Goal: Transaction & Acquisition: Purchase product/service

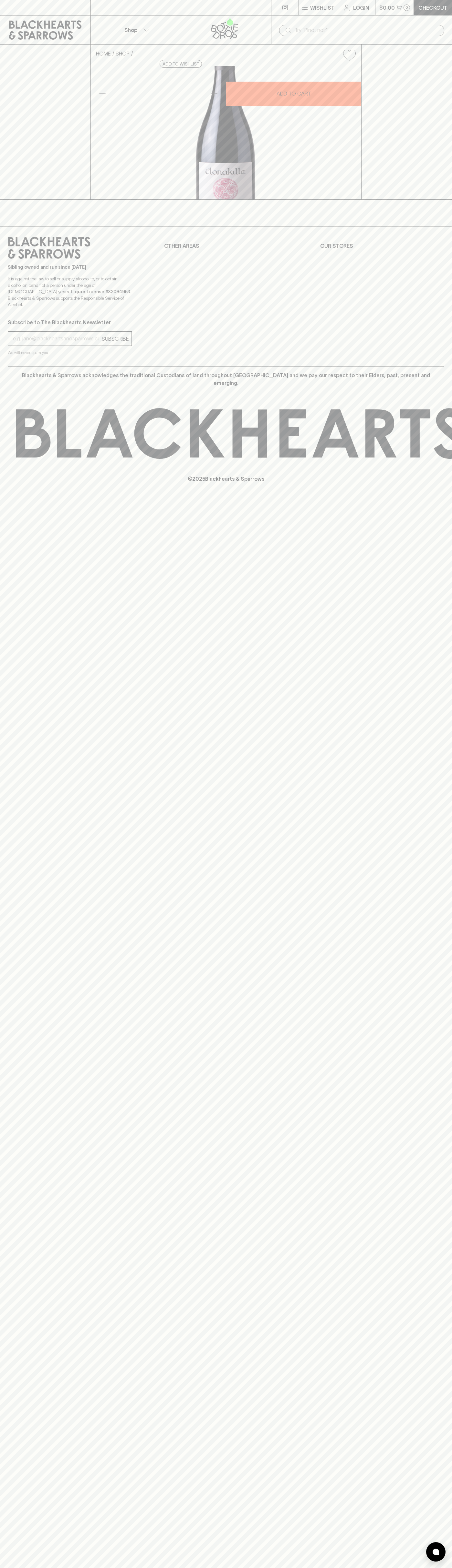
click at [339, 12] on link "Login" at bounding box center [356, 7] width 38 height 15
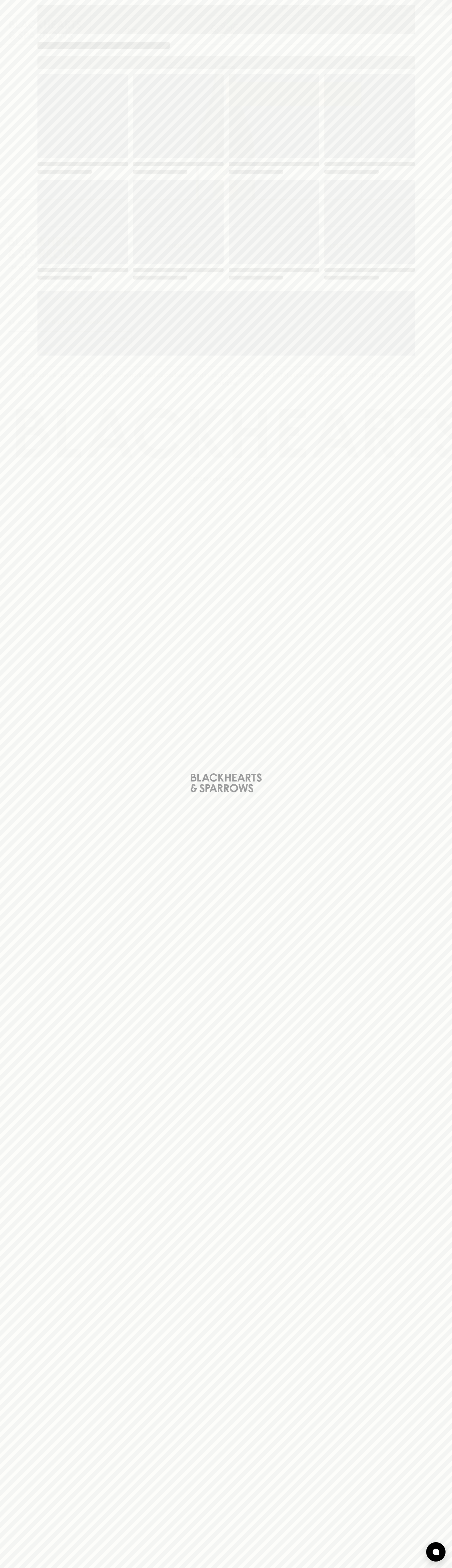
click at [443, 1489] on div "Loading" at bounding box center [226, 784] width 452 height 1568
click at [139, 1567] on html "⠀ ⠀ Wishlist Login $0.00 0 Checkout Shop ​ HOME SHOP Clonakilla Oriada Shiraz 2…" at bounding box center [226, 784] width 452 height 1568
click at [3, 593] on div "Loading" at bounding box center [226, 784] width 452 height 1568
